Goal: Information Seeking & Learning: Check status

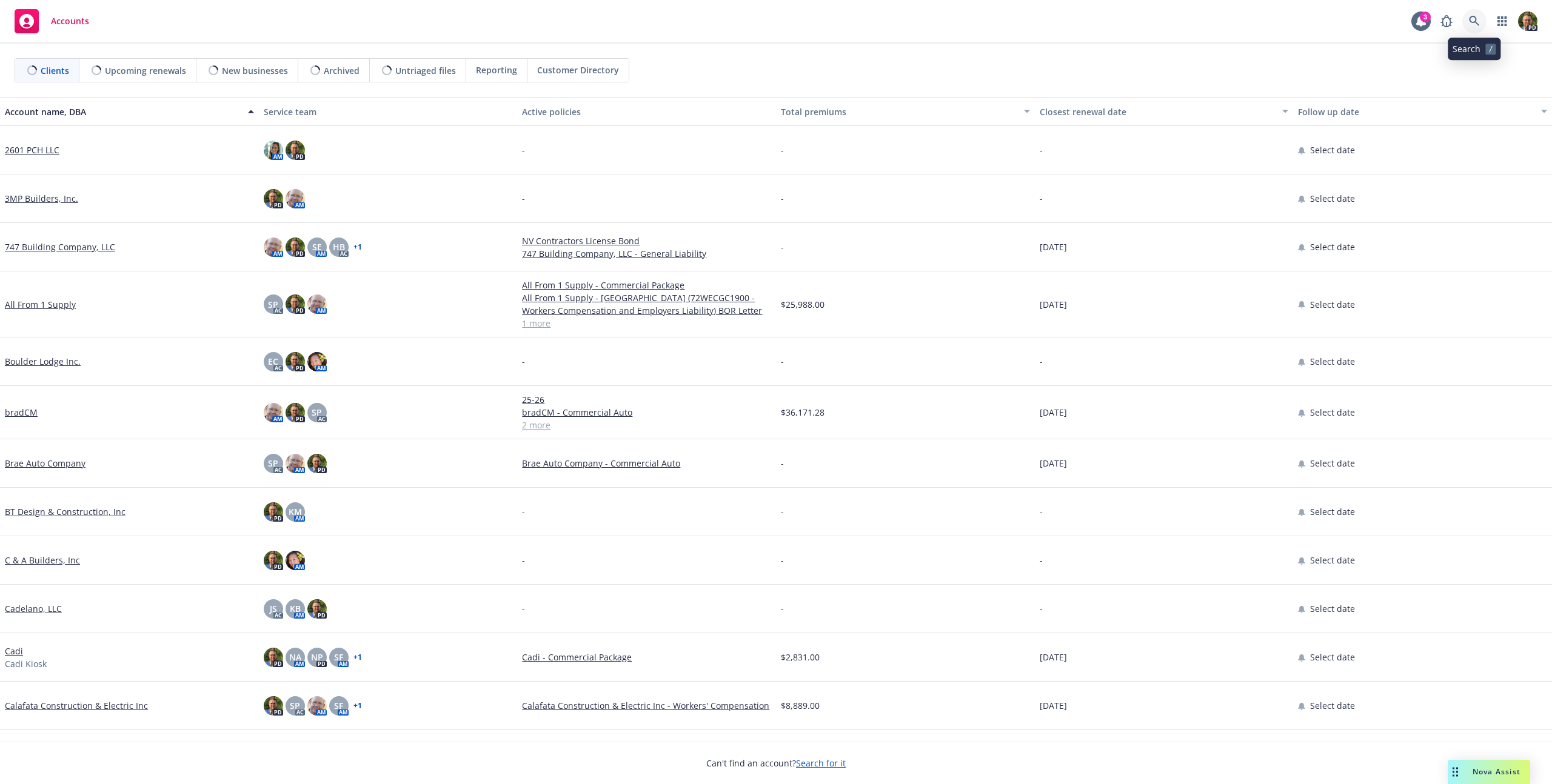
click at [1471, 21] on icon at bounding box center [1474, 21] width 11 height 11
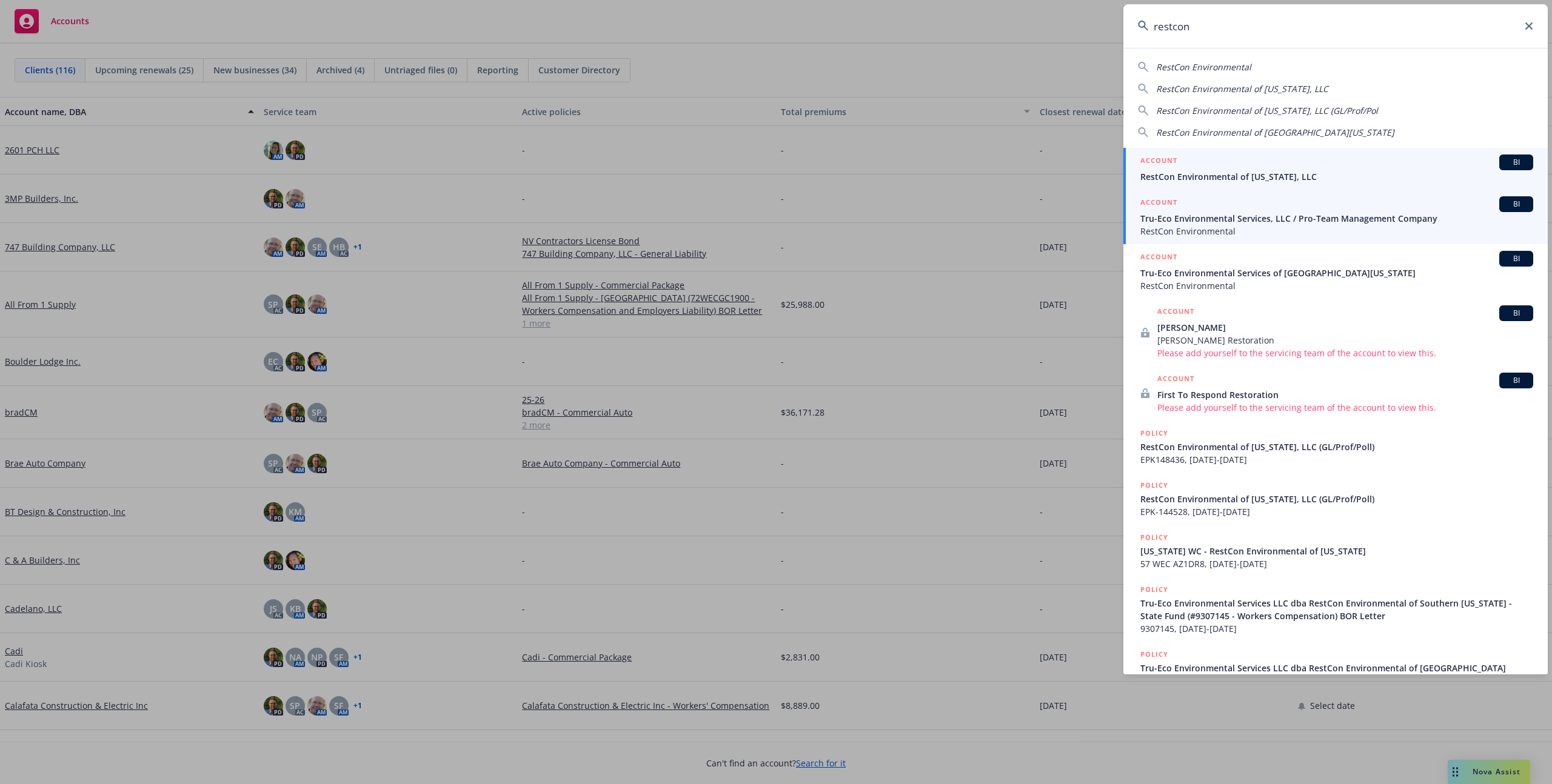
type input "restcon"
click at [1276, 216] on span "Tru-Eco Environmental Services, LLC / Pro-Team Management Company" at bounding box center [1336, 218] width 393 height 13
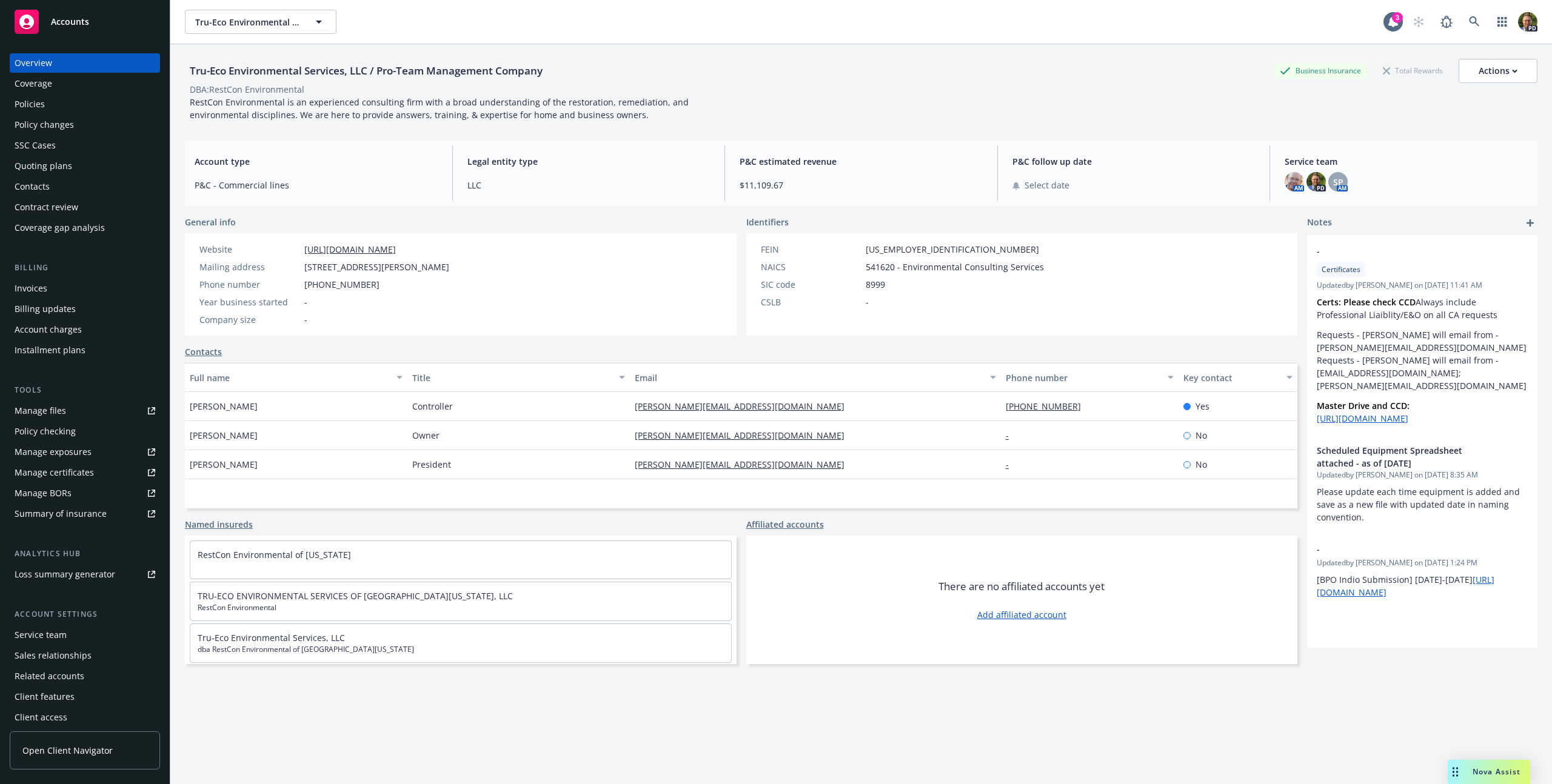
click at [40, 105] on div "Policies" at bounding box center [29, 103] width 30 height 19
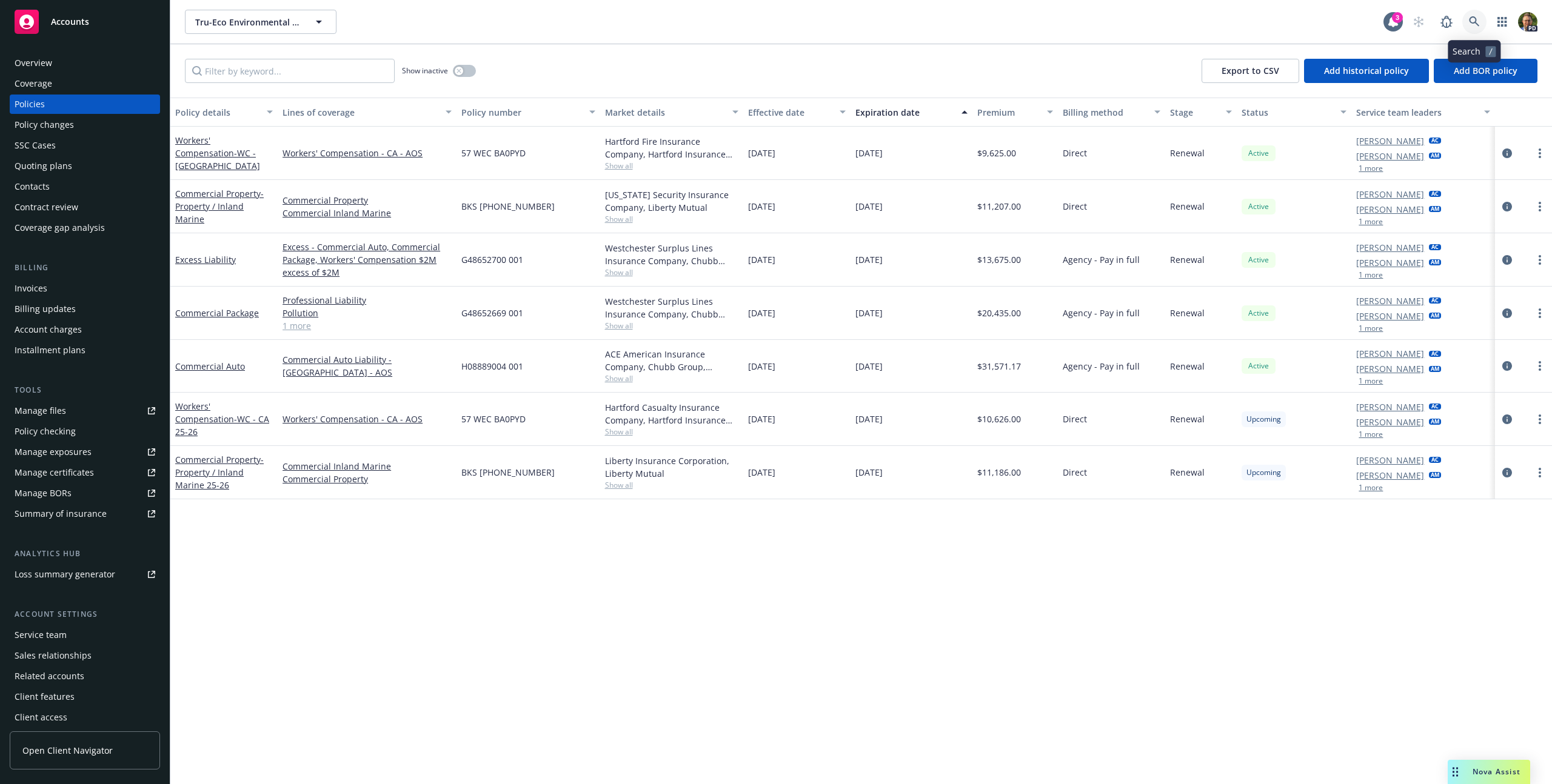
click at [1470, 18] on icon at bounding box center [1474, 21] width 10 height 10
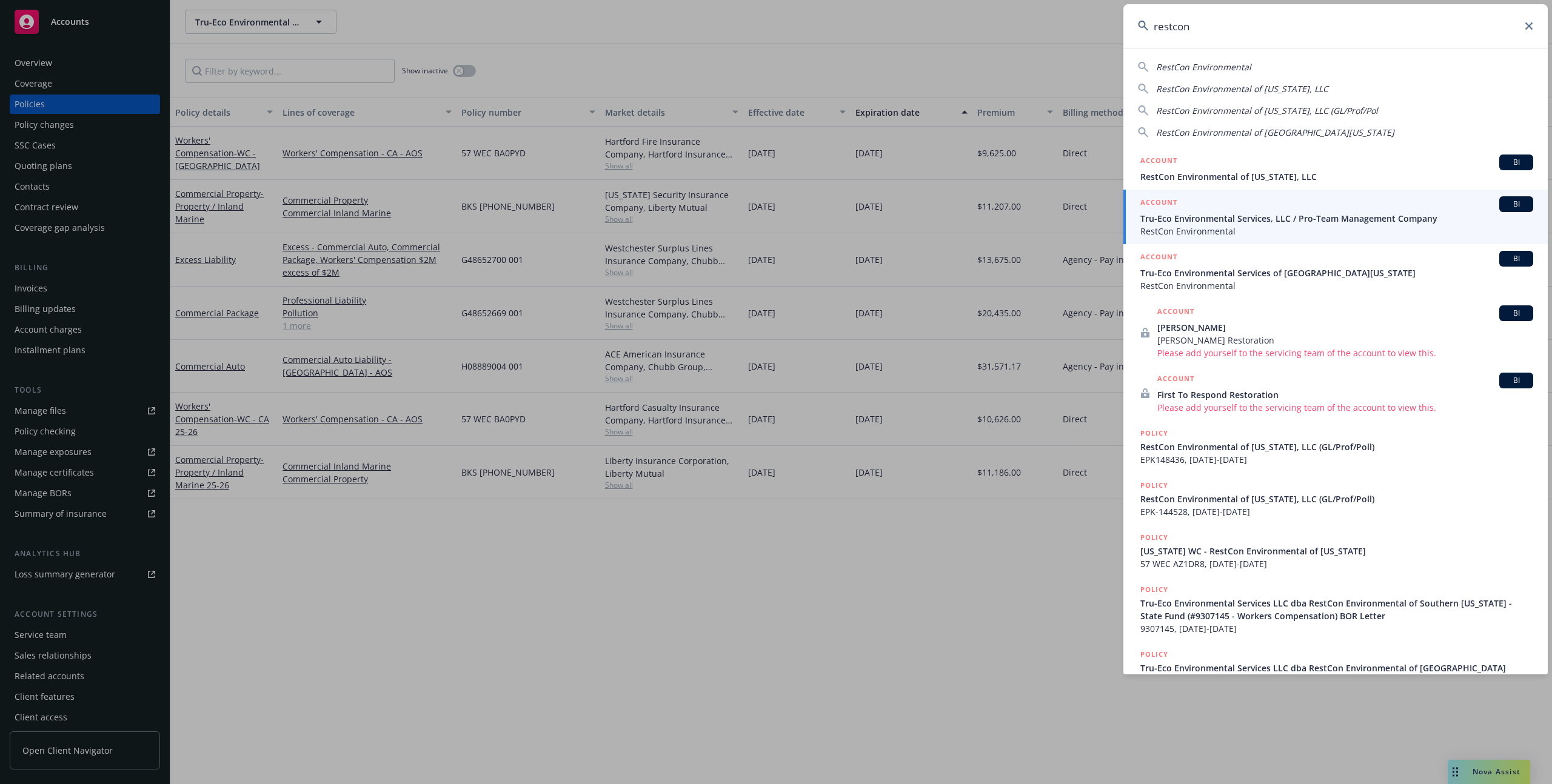
drag, startPoint x: 1224, startPoint y: 29, endPoint x: 1106, endPoint y: 27, distance: 118.0
click at [1106, 27] on div "restcon RestCon Environmental RestCon Environmental of [US_STATE], LLC RestCon …" at bounding box center [776, 392] width 1552 height 784
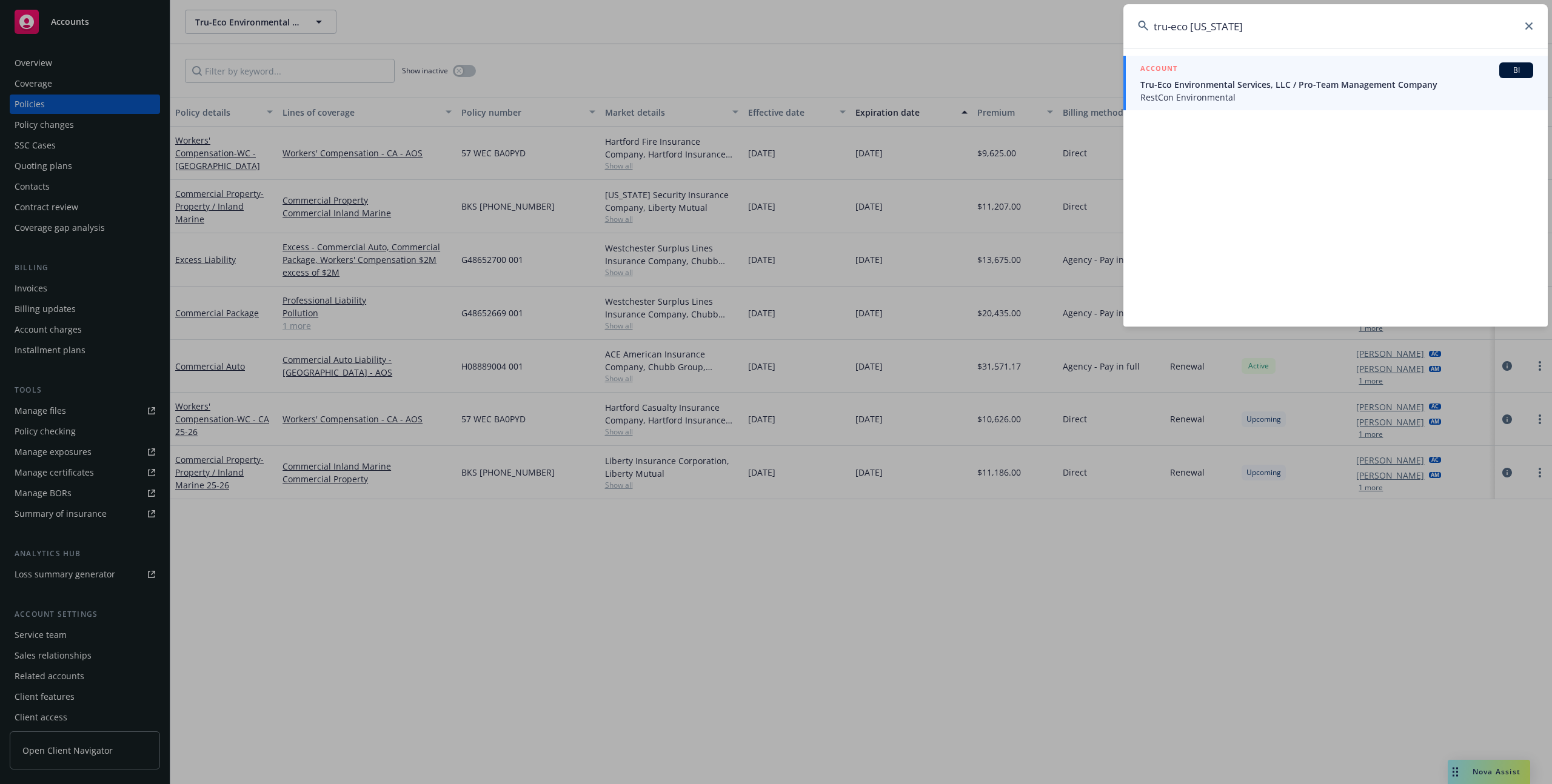
type input "tru-eco [US_STATE]"
click at [1166, 83] on span "Tru-Eco Environmental Services, LLC / Pro-Team Management Company" at bounding box center [1336, 84] width 393 height 13
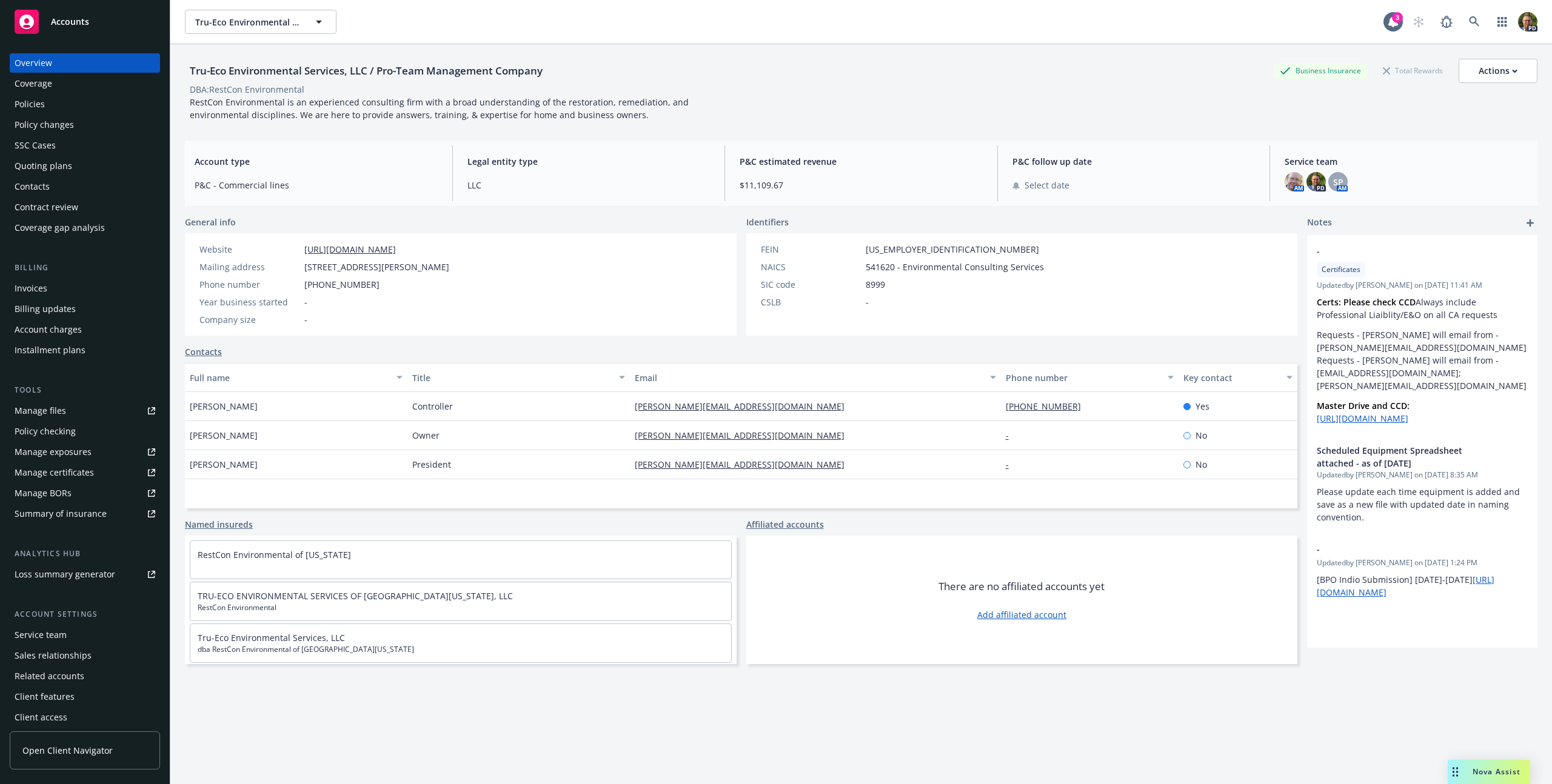
click at [40, 105] on div "Policies" at bounding box center [29, 103] width 30 height 19
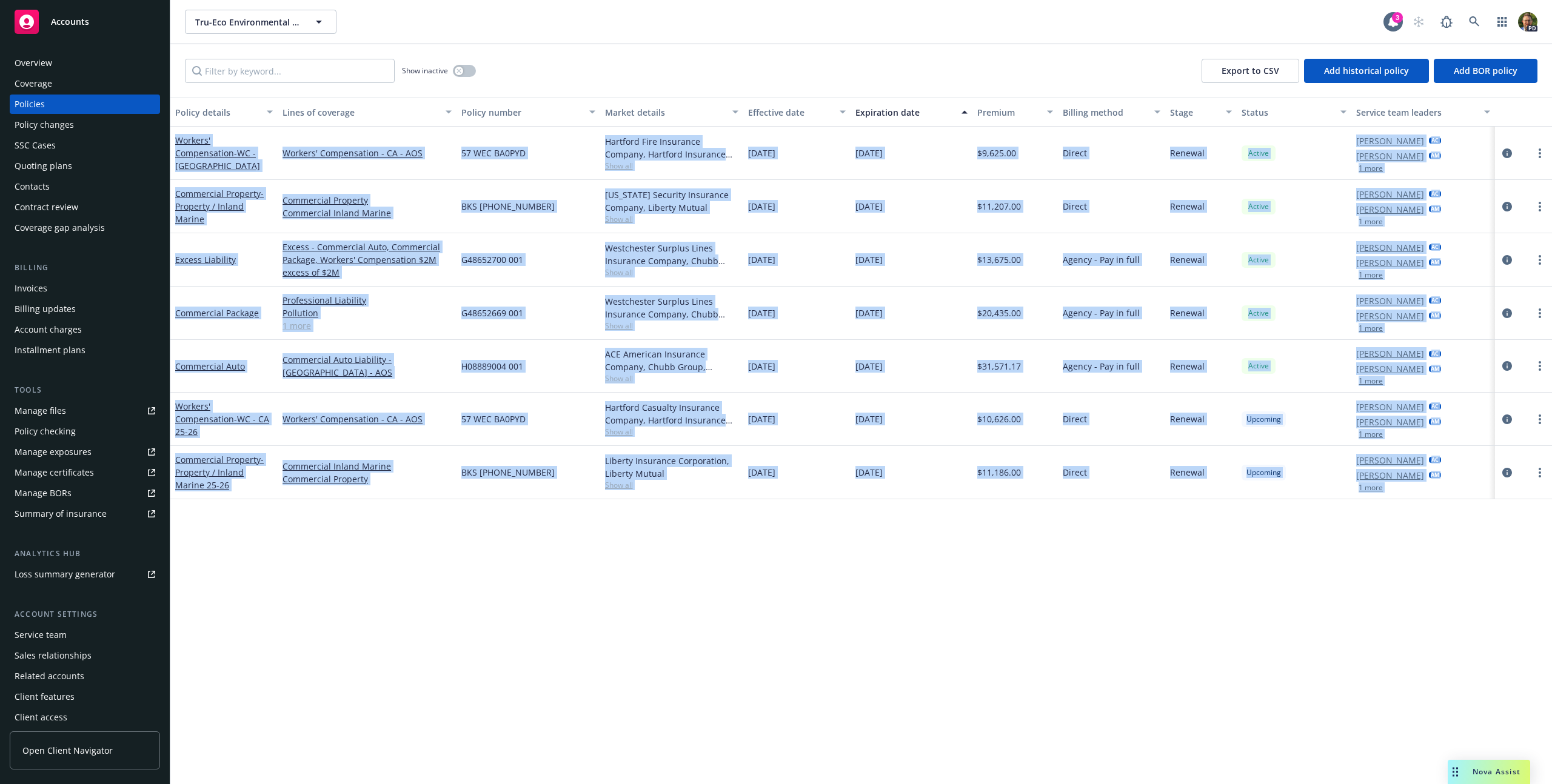
drag, startPoint x: 176, startPoint y: 129, endPoint x: 1498, endPoint y: 495, distance: 1371.7
click at [1498, 466] on div "Workers' Compensation - WC - [GEOGRAPHIC_DATA] Workers' Compensation - [GEOGRAP…" at bounding box center [861, 297] width 1381 height 339
click at [1464, 540] on div "Policy details Lines of coverage Policy number Market details Effective date Ex…" at bounding box center [861, 440] width 1381 height 687
